Goal: Check status: Check status

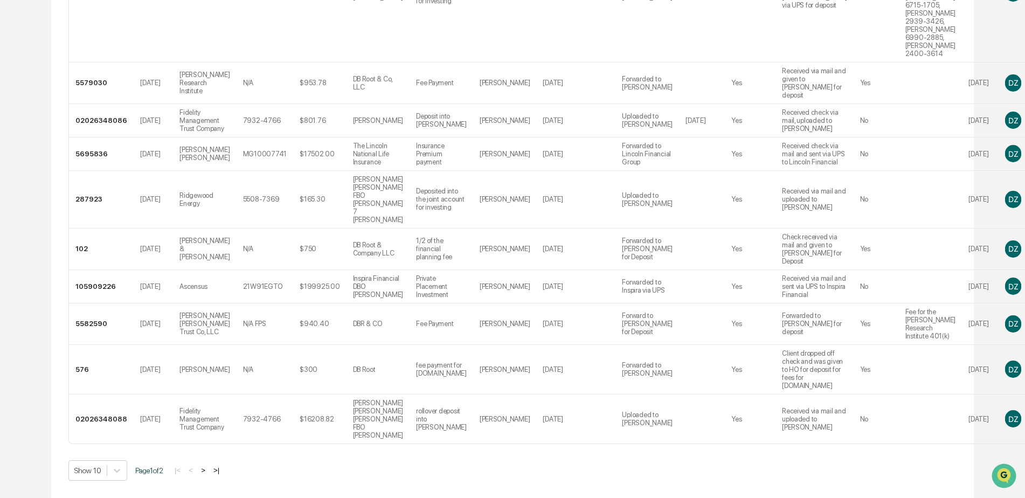
drag, startPoint x: 1024, startPoint y: 329, endPoint x: 1020, endPoint y: 75, distance: 254.3
click at [1020, 75] on div "Home All Logs RIA Check Log RIA Check Log Access all of your compliance reporti…" at bounding box center [512, 109] width 1025 height 778
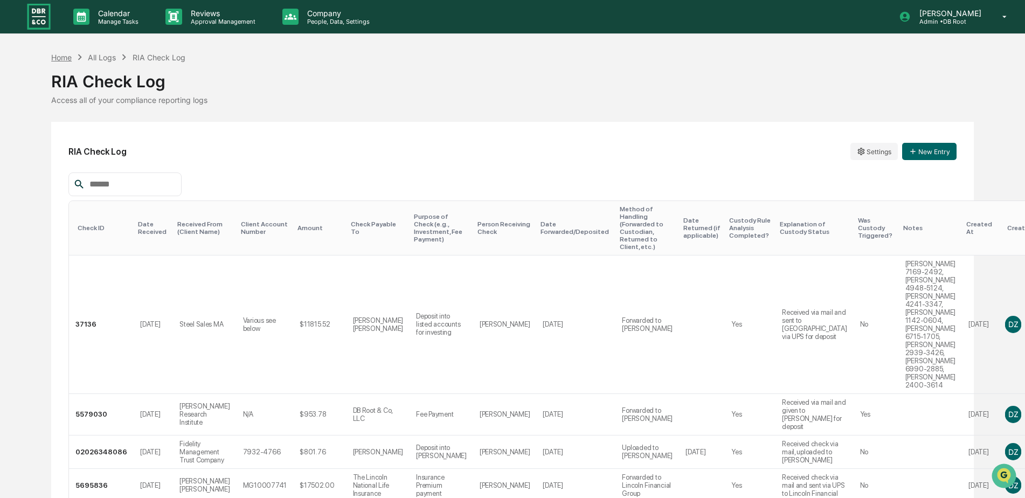
click at [59, 55] on div "Home" at bounding box center [61, 57] width 20 height 9
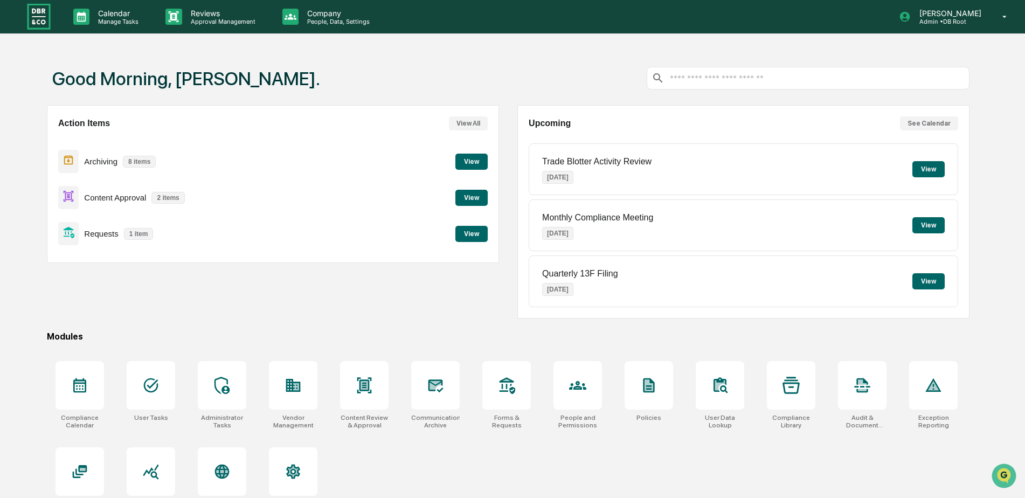
click at [462, 242] on div "Requests 1 item View" at bounding box center [272, 233] width 429 height 36
click at [472, 234] on button "View" at bounding box center [471, 234] width 32 height 16
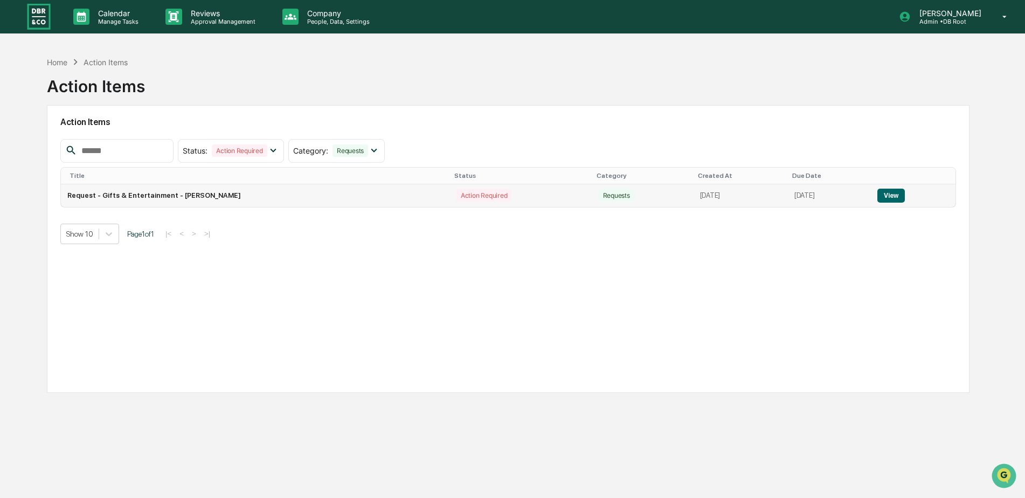
click at [896, 196] on button "View" at bounding box center [890, 196] width 27 height 14
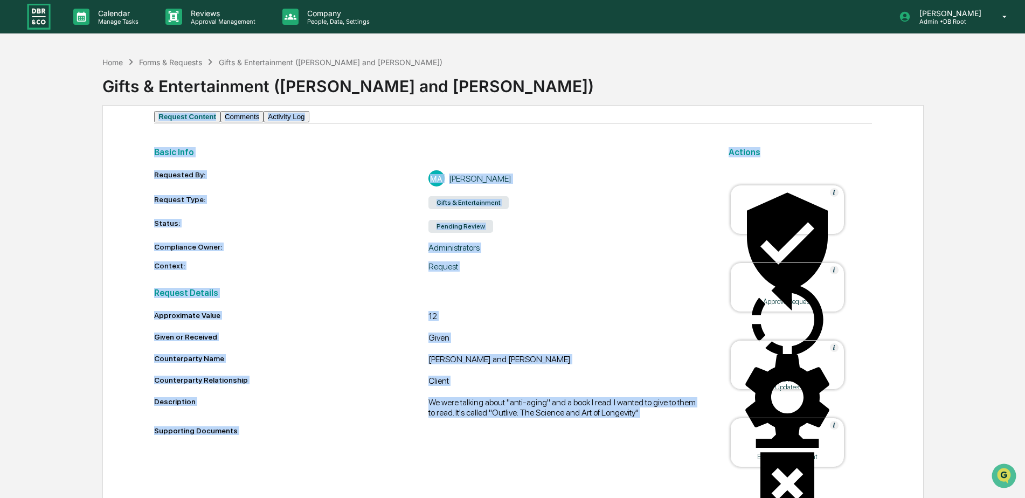
drag, startPoint x: 1024, startPoint y: 116, endPoint x: 1019, endPoint y: 197, distance: 80.4
click at [1019, 197] on div "Home Forms & Requests Gifts & Entertainment (John and Loriann Putzier) Gifts & …" at bounding box center [512, 284] width 1025 height 466
drag, startPoint x: 1019, startPoint y: 197, endPoint x: 994, endPoint y: 206, distance: 26.6
click at [994, 206] on div "Home Forms & Requests Gifts & Entertainment (John and Loriann Putzier) Gifts & …" at bounding box center [512, 284] width 1025 height 466
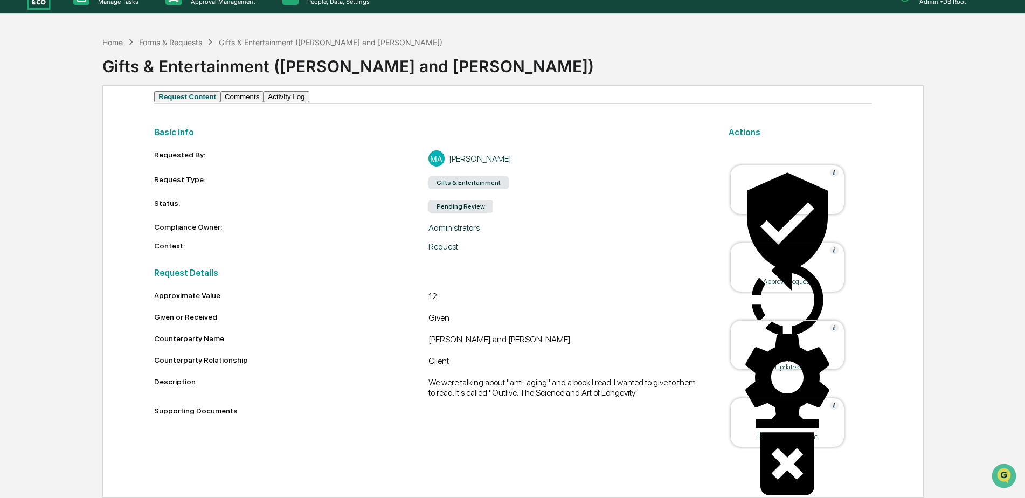
scroll to position [34, 0]
click at [159, 38] on div "Forms & Requests" at bounding box center [170, 42] width 63 height 9
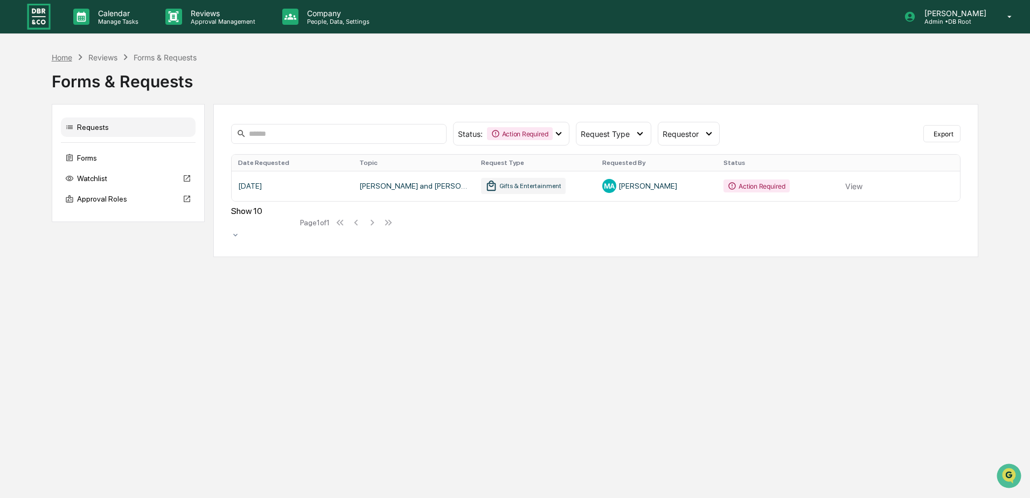
click at [64, 57] on div "Home" at bounding box center [62, 57] width 20 height 9
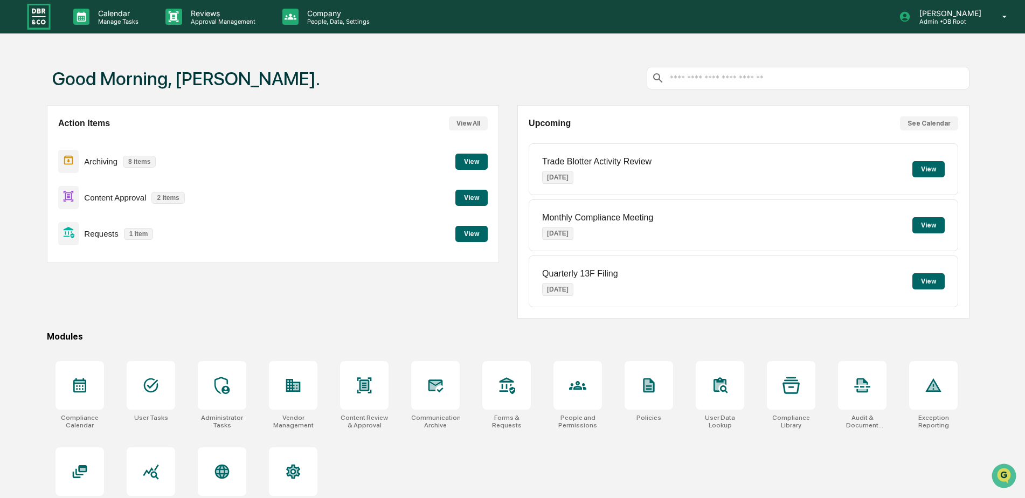
click at [466, 194] on button "View" at bounding box center [471, 198] width 32 height 16
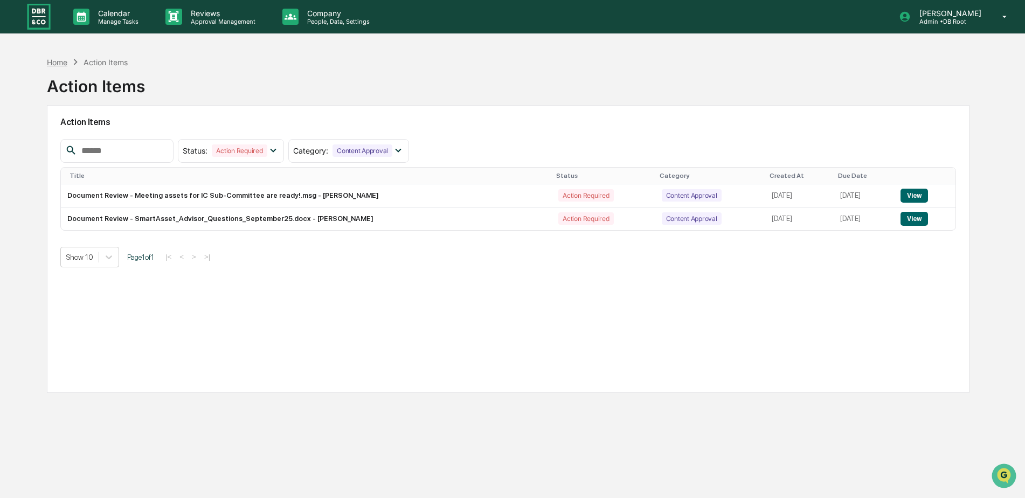
click at [51, 59] on div "Home" at bounding box center [57, 62] width 20 height 9
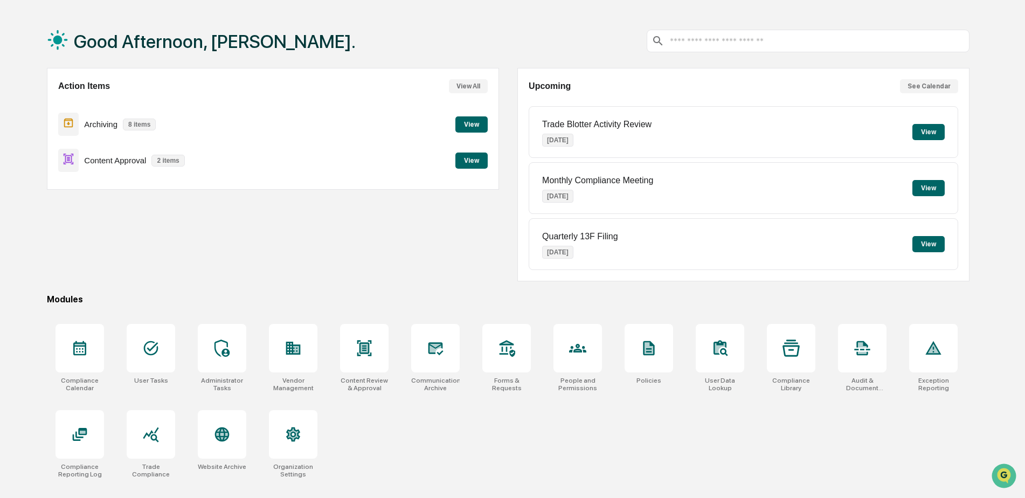
scroll to position [51, 0]
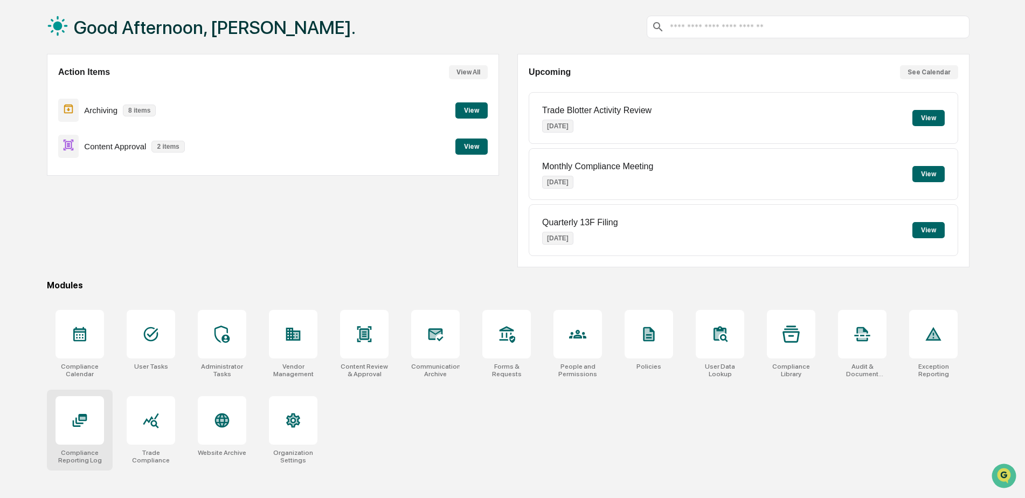
click at [79, 427] on icon at bounding box center [79, 420] width 17 height 17
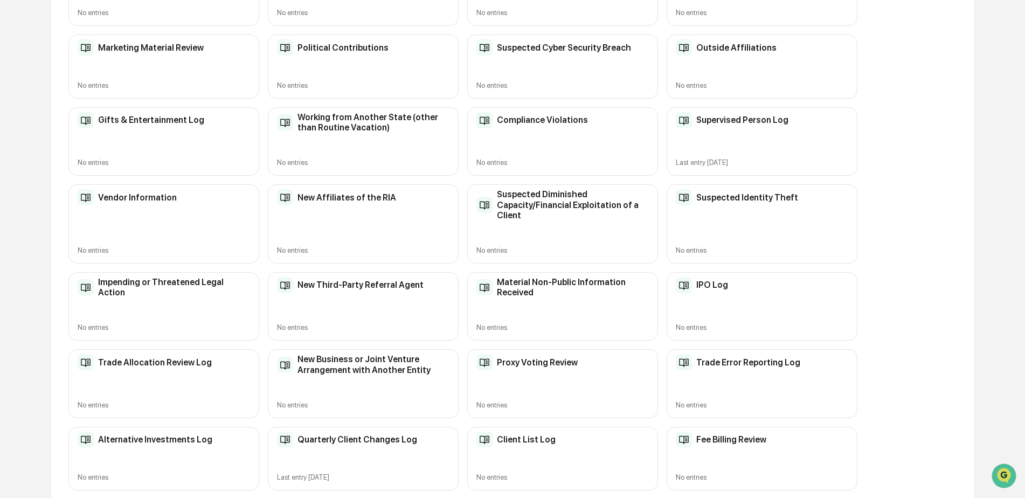
scroll to position [292, 0]
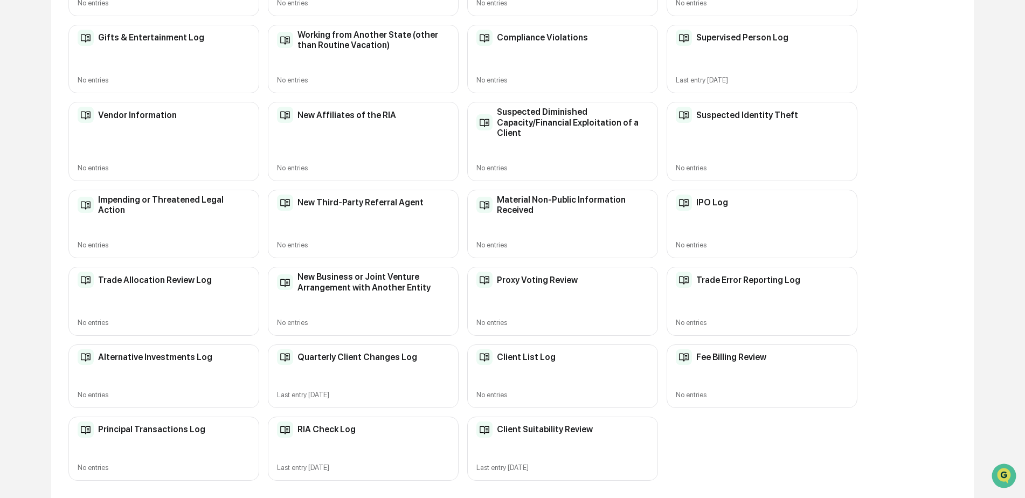
click at [163, 47] on div "Gifts & Entertainment Log No entries" at bounding box center [163, 59] width 191 height 68
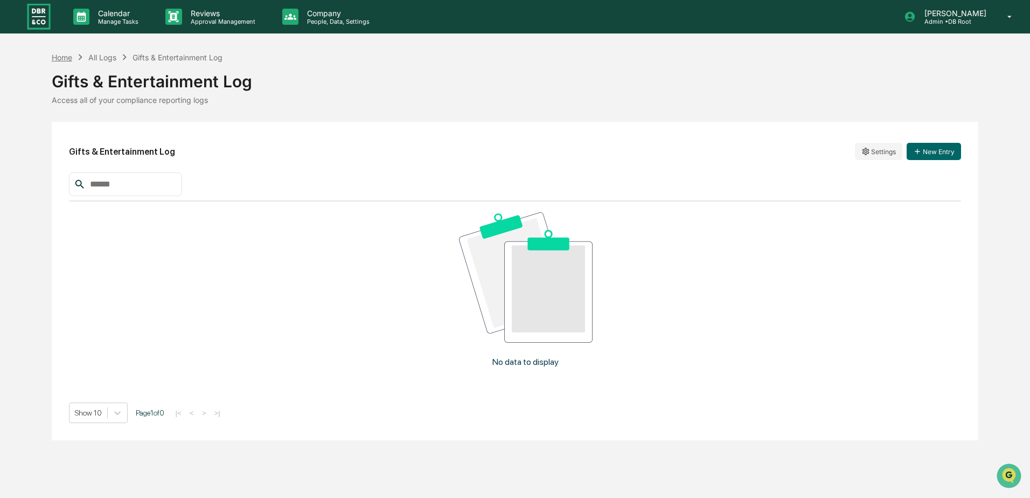
click at [65, 54] on div "Home" at bounding box center [62, 57] width 20 height 9
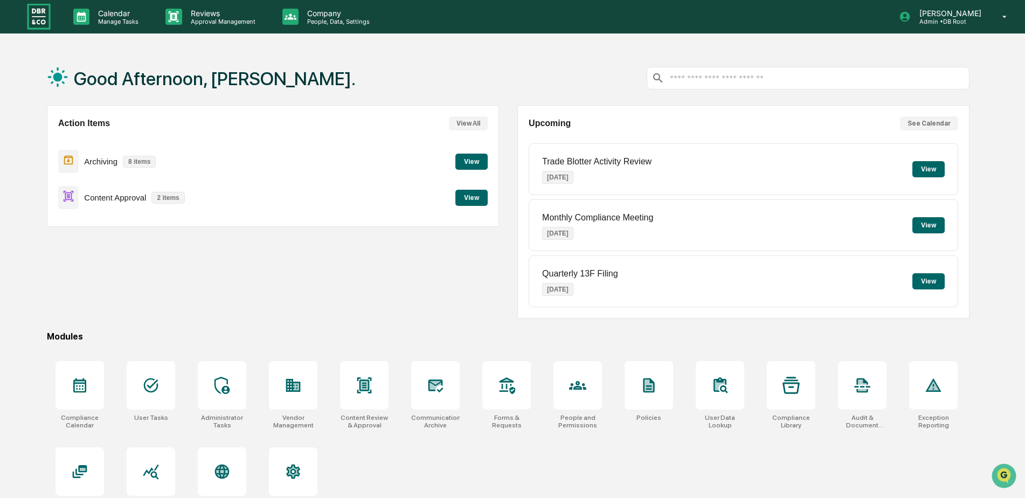
click at [469, 157] on button "View" at bounding box center [471, 162] width 32 height 16
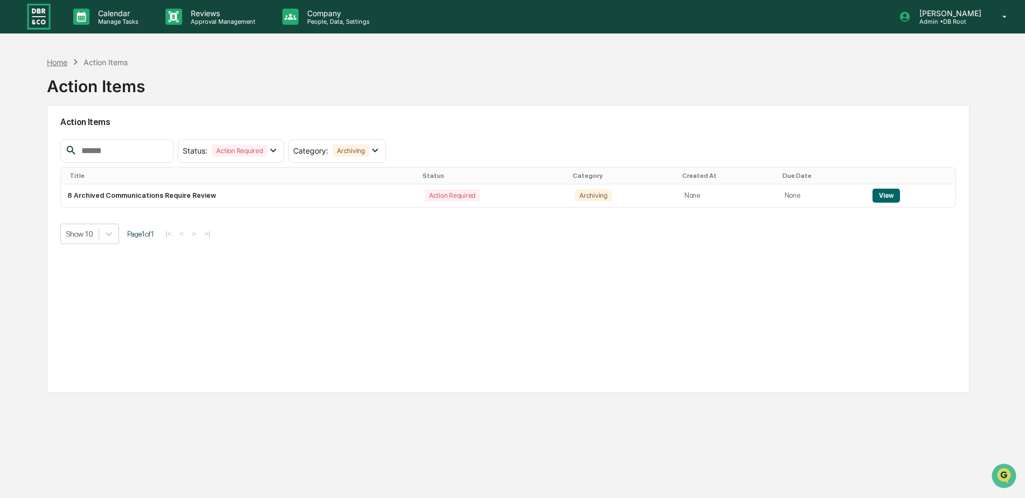
click at [55, 61] on div "Home" at bounding box center [57, 62] width 20 height 9
